Goal: Information Seeking & Learning: Learn about a topic

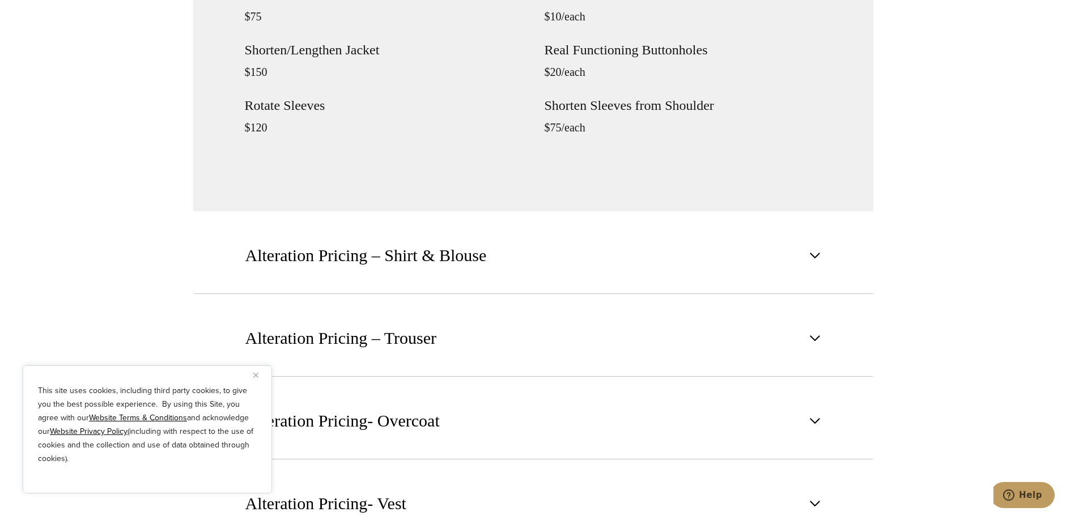
scroll to position [1530, 0]
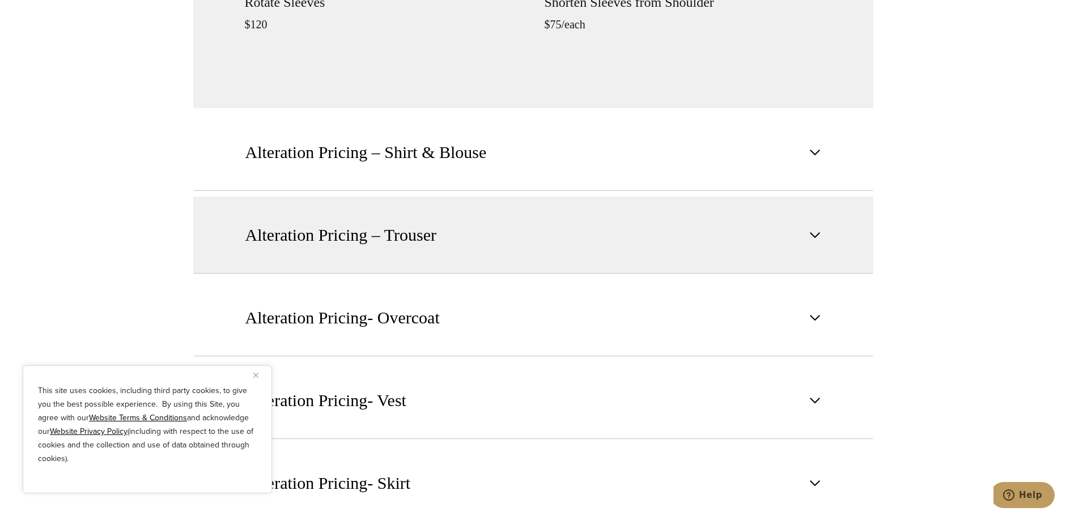
click at [803, 237] on button "Alteration Pricing – Trouser" at bounding box center [533, 235] width 680 height 77
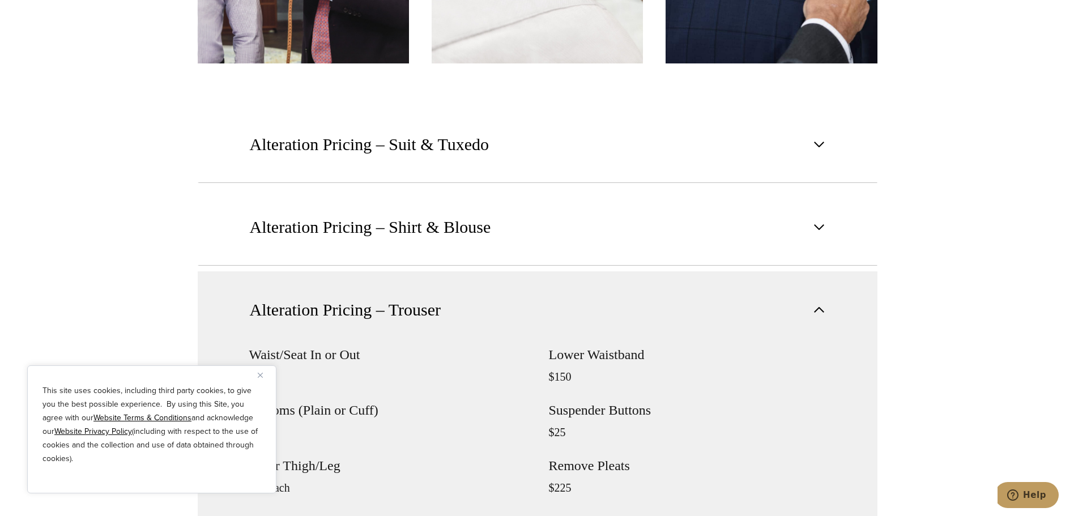
scroll to position [737, 0]
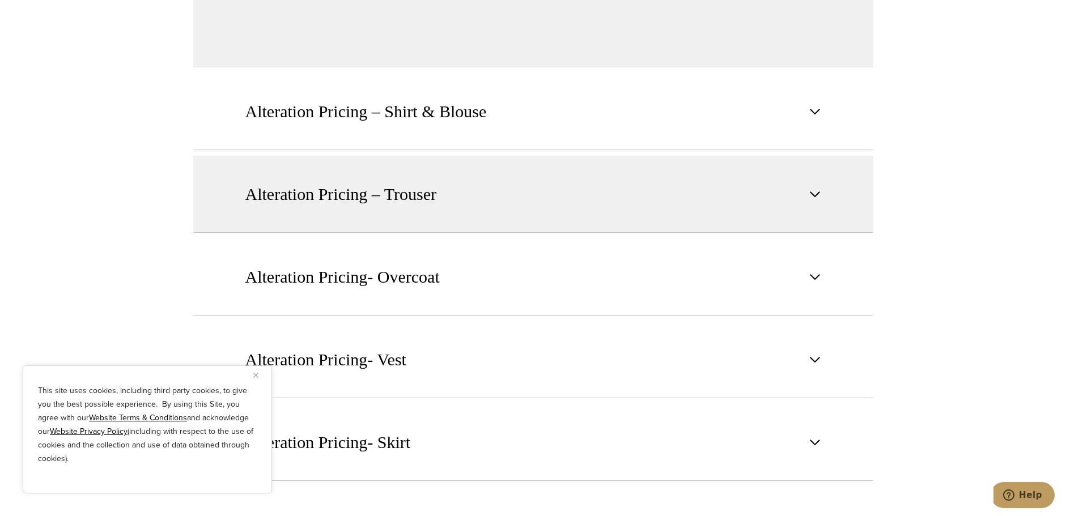
scroll to position [1587, 0]
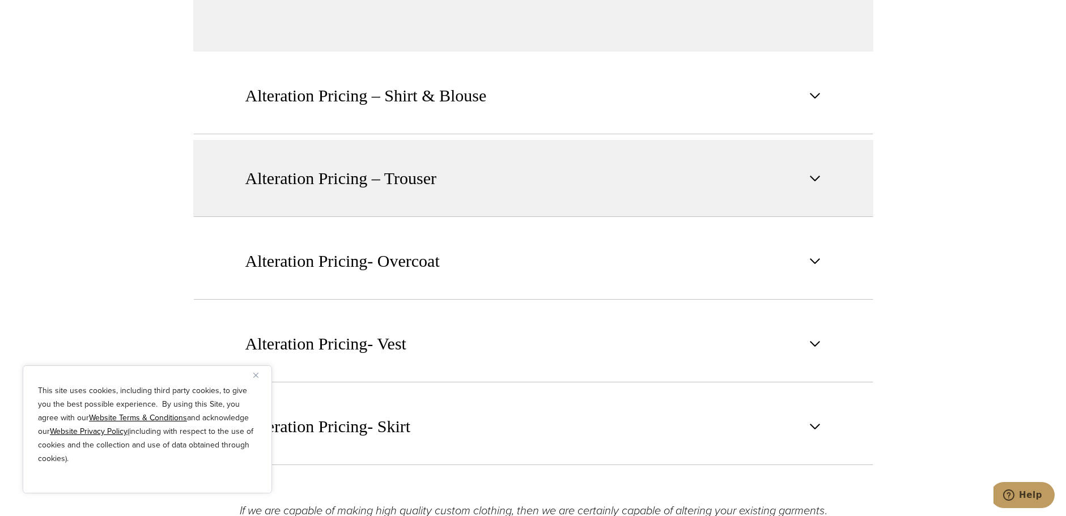
click at [437, 179] on span "Alteration Pricing – Trouser" at bounding box center [343, 178] width 197 height 25
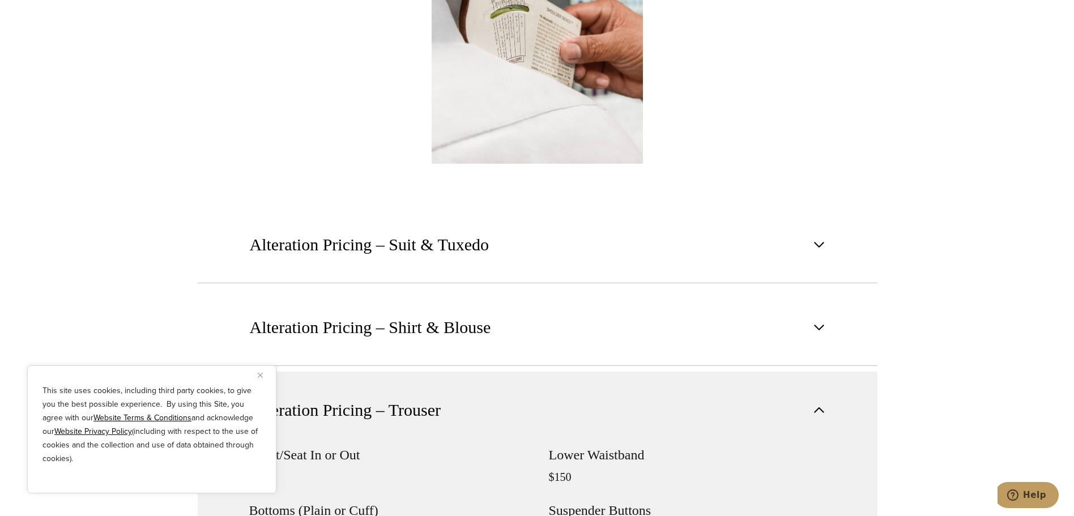
scroll to position [850, 0]
